Goal: Complete application form: Complete application form

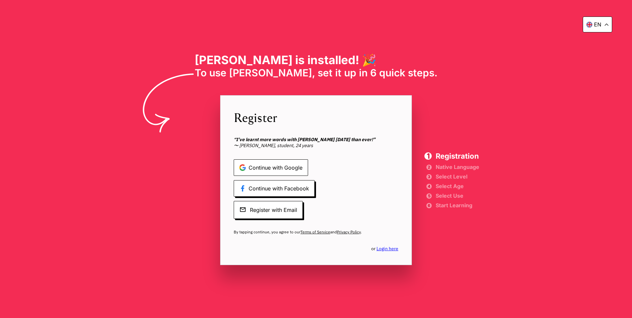
click at [284, 169] on span "Continue with Google" at bounding box center [271, 167] width 74 height 17
click at [289, 167] on span "Continue with Google" at bounding box center [271, 167] width 74 height 17
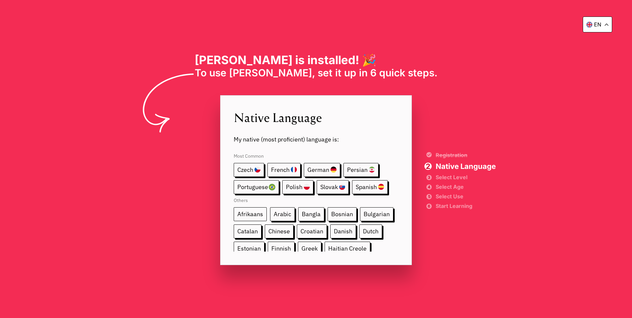
click at [257, 213] on span "Afrikaans" at bounding box center [250, 214] width 33 height 14
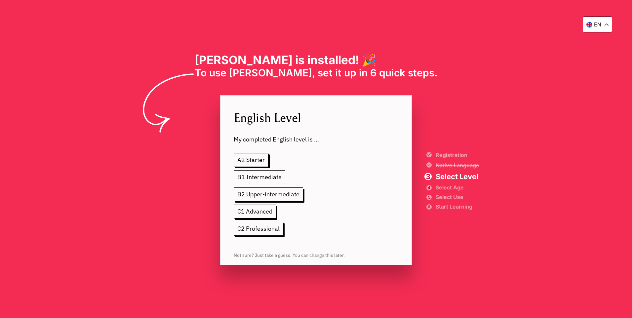
click at [252, 175] on span "B1 Intermediate" at bounding box center [260, 177] width 52 height 14
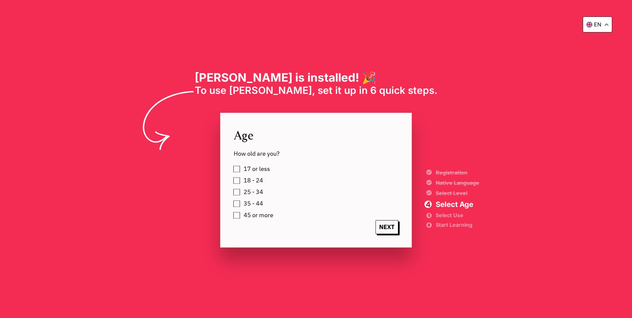
click at [241, 179] on label "18 - 24" at bounding box center [252, 181] width 22 height 10
click at [389, 230] on span "NEXT" at bounding box center [386, 227] width 23 height 14
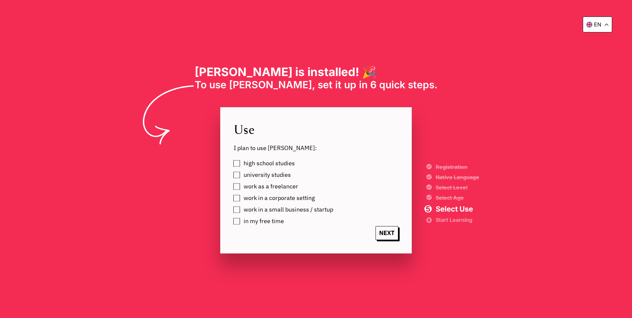
click at [241, 187] on label "work as a freelancer" at bounding box center [269, 186] width 57 height 10
click at [391, 231] on span "NEXT" at bounding box center [386, 233] width 23 height 14
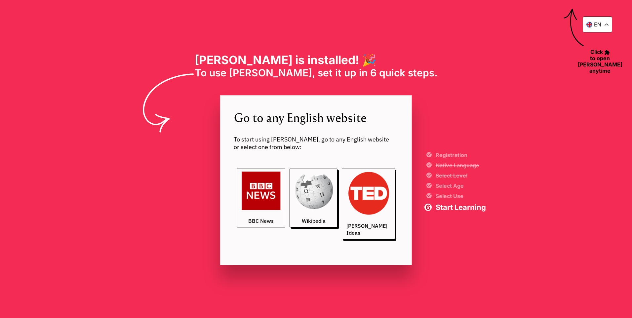
click at [254, 205] on img at bounding box center [261, 191] width 39 height 39
click at [331, 198] on img at bounding box center [313, 191] width 39 height 39
